Goal: Navigation & Orientation: Find specific page/section

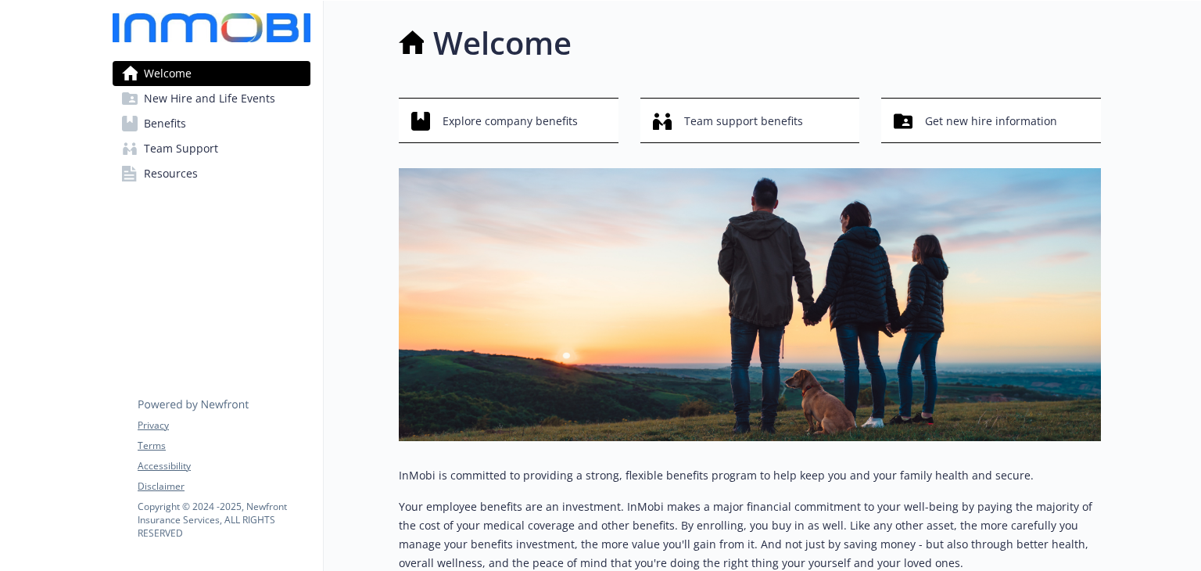
click at [203, 117] on link "Benefits" at bounding box center [212, 123] width 198 height 25
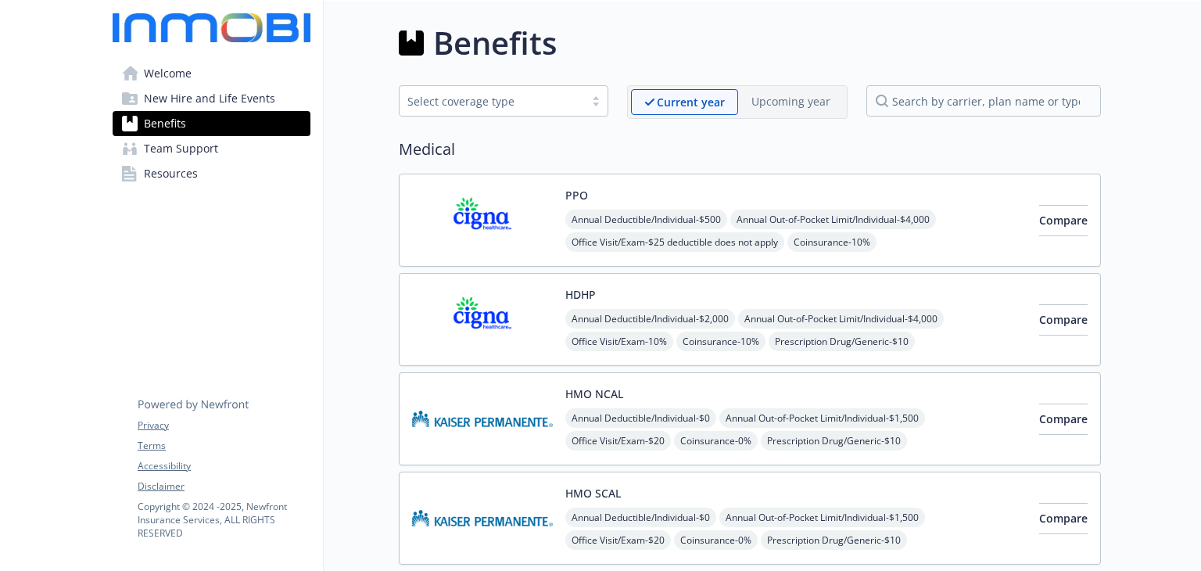
click at [210, 79] on link "Welcome" at bounding box center [212, 73] width 198 height 25
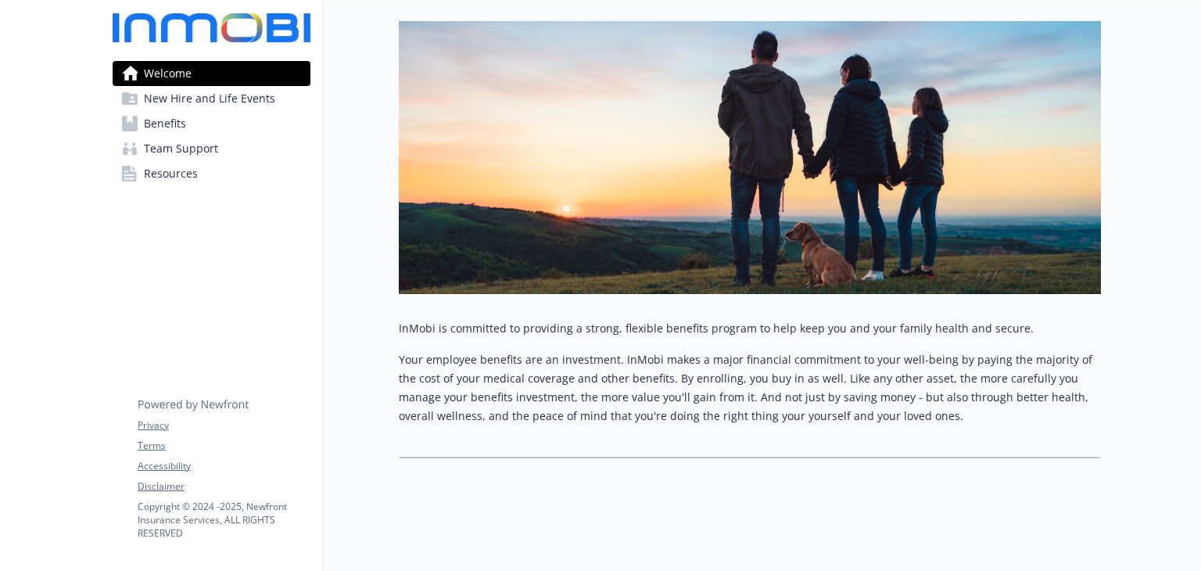
click at [236, 96] on span "New Hire and Life Events" at bounding box center [209, 98] width 131 height 25
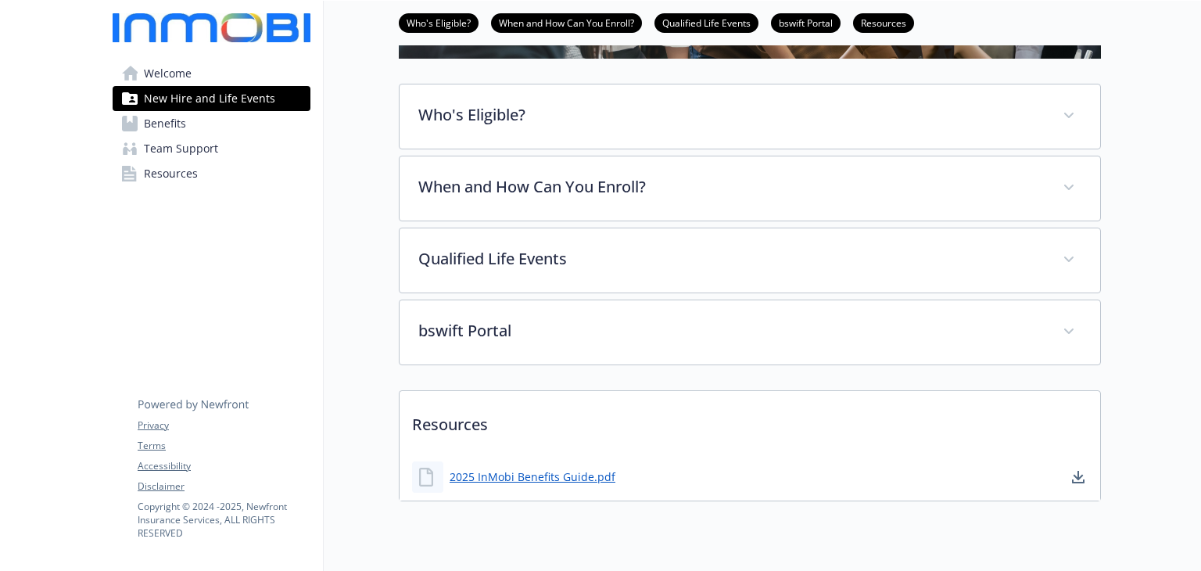
scroll to position [380, 0]
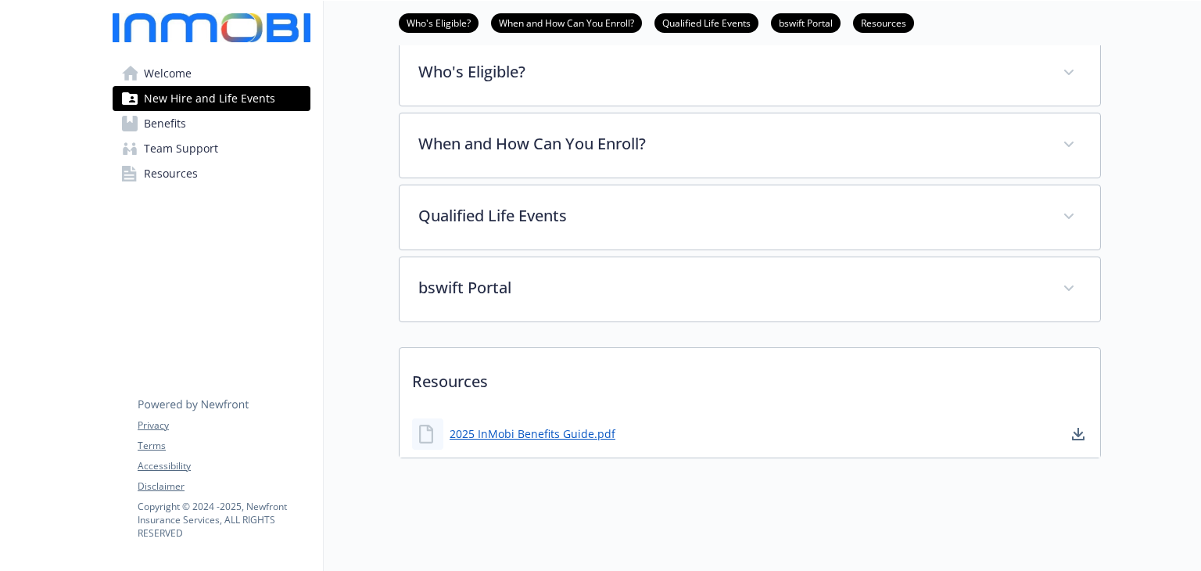
click at [200, 124] on link "Benefits" at bounding box center [212, 123] width 198 height 25
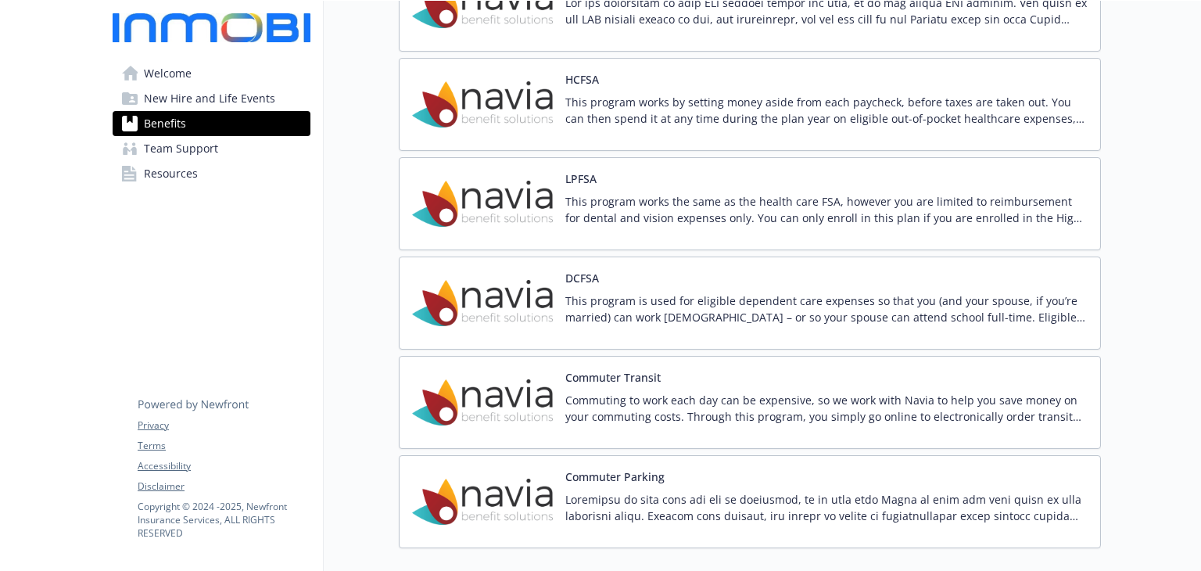
scroll to position [1844, 0]
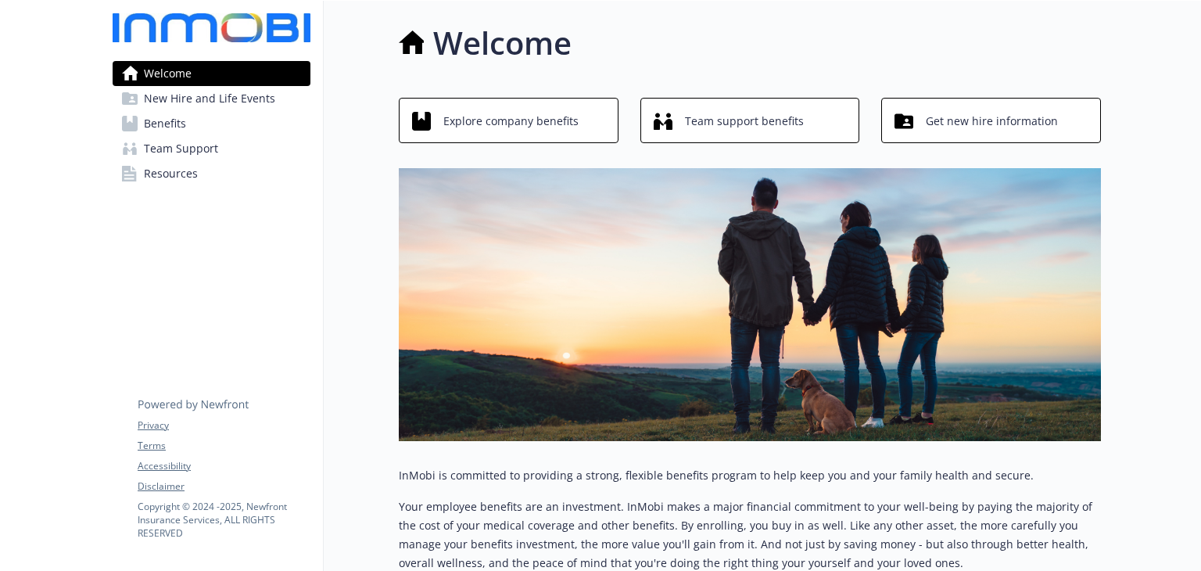
click at [179, 178] on span "Resources" at bounding box center [171, 173] width 54 height 25
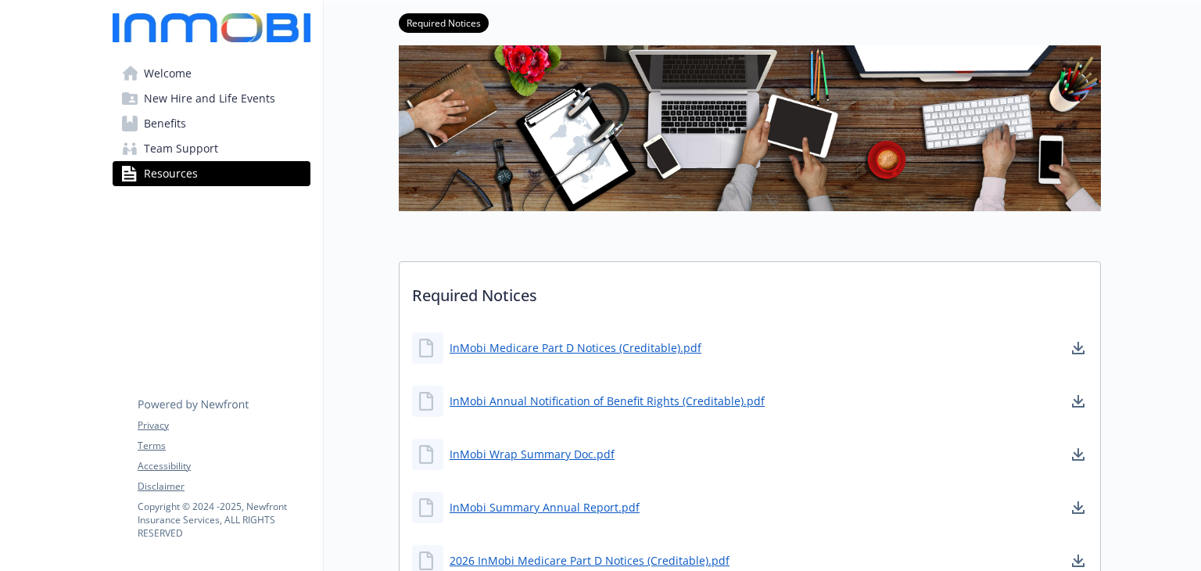
scroll to position [313, 0]
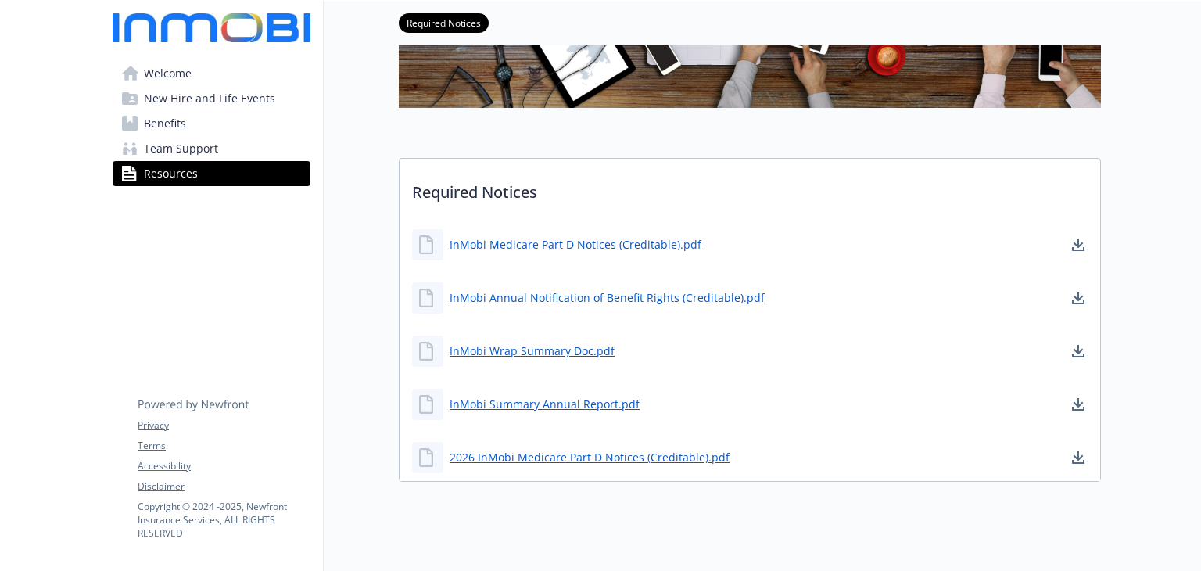
click at [185, 74] on span "Welcome" at bounding box center [168, 73] width 48 height 25
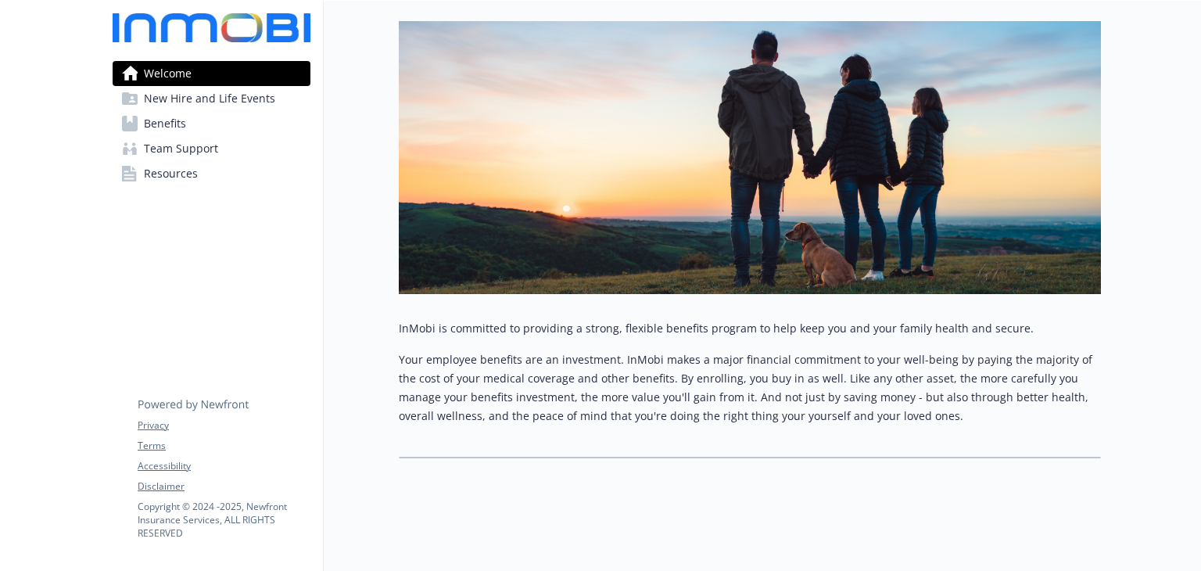
scroll to position [159, 0]
click at [178, 178] on span "Resources" at bounding box center [171, 173] width 54 height 25
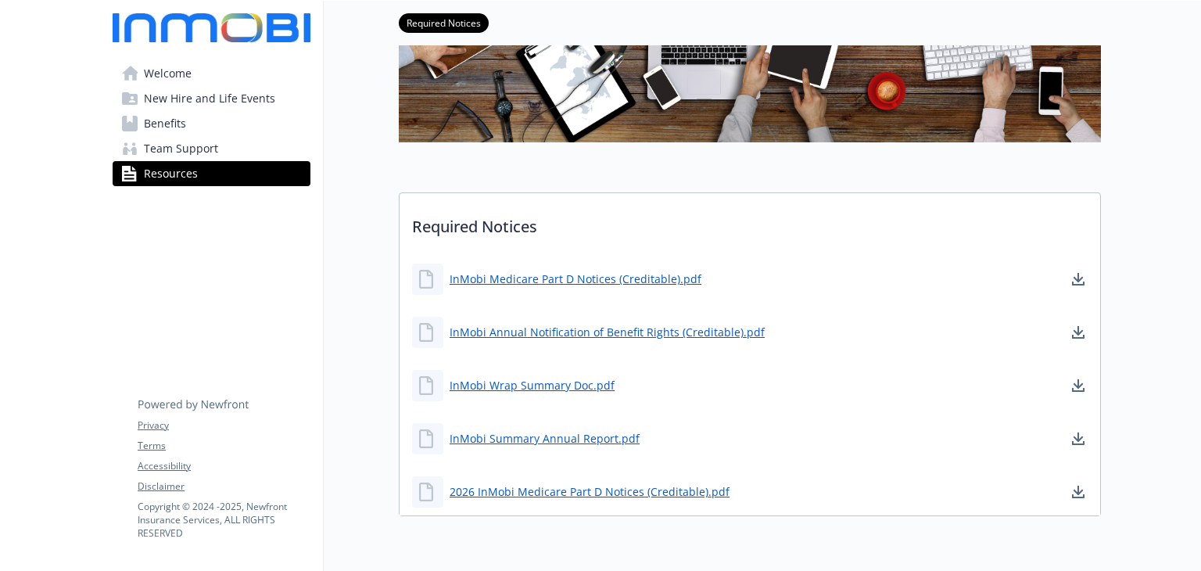
scroll to position [315, 0]
